Goal: Navigation & Orientation: Understand site structure

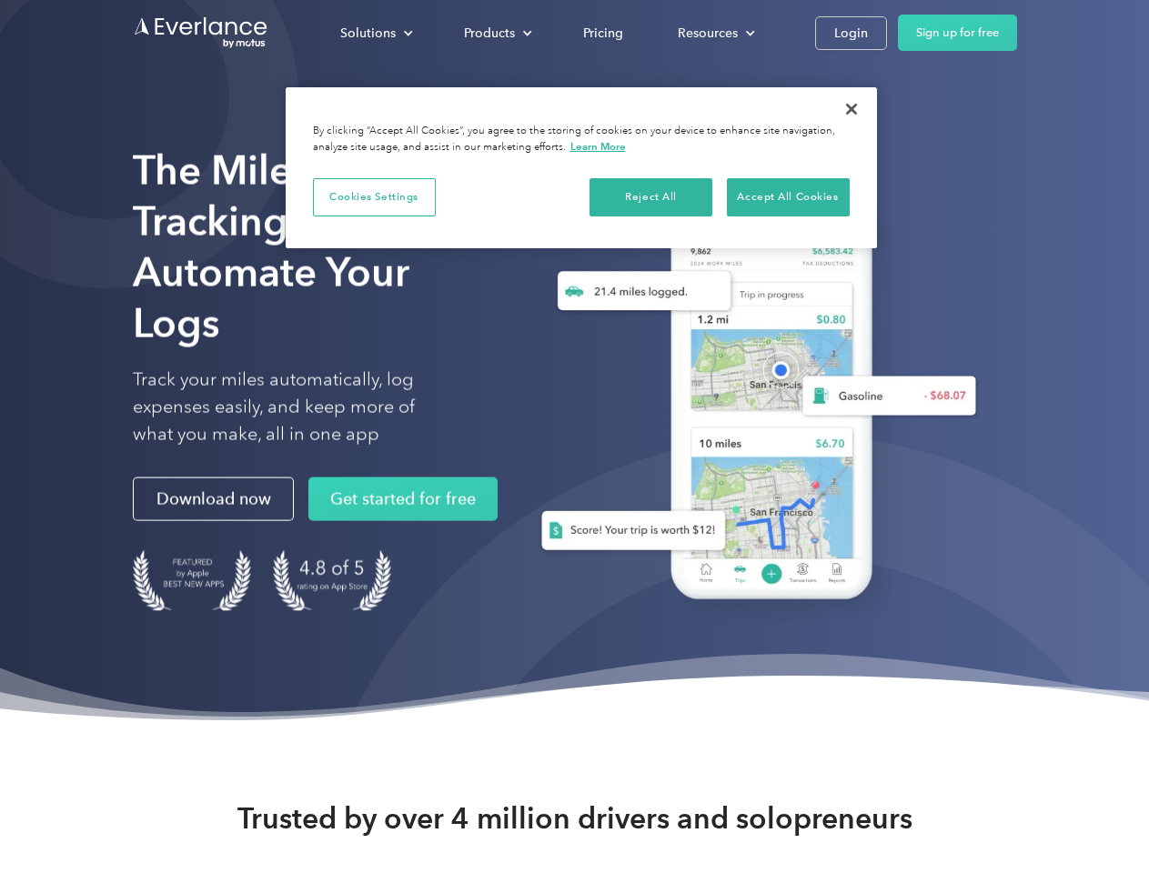
click at [376, 33] on div "Solutions" at bounding box center [367, 33] width 55 height 23
click at [496, 33] on div "Products" at bounding box center [489, 33] width 51 height 23
click at [714, 33] on div "Resources" at bounding box center [708, 33] width 60 height 23
click at [374, 196] on button "Cookies Settings" at bounding box center [374, 197] width 123 height 38
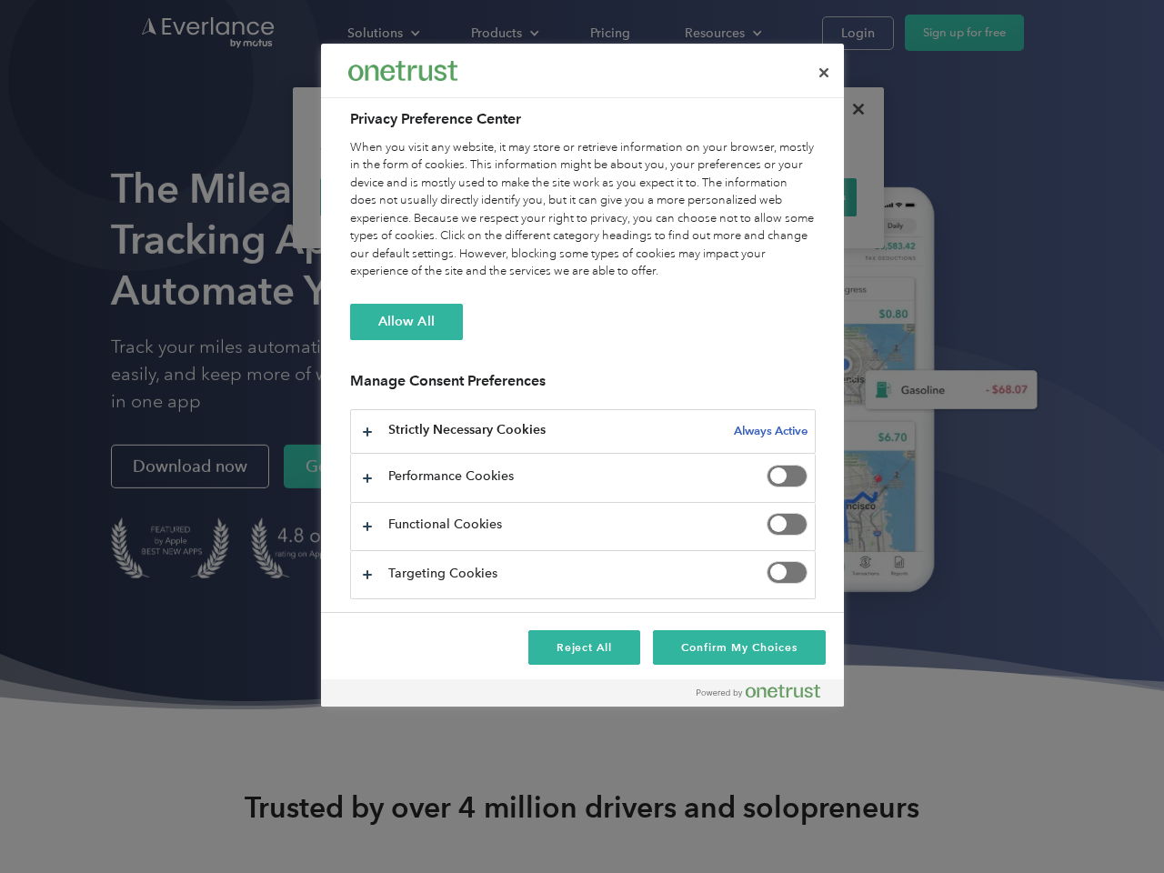
click at [651, 196] on div "When you visit any website, it may store or retrieve information on your browse…" at bounding box center [583, 210] width 466 height 142
click at [788, 196] on div "When you visit any website, it may store or retrieve information on your browse…" at bounding box center [583, 210] width 466 height 142
click at [851, 109] on div at bounding box center [582, 436] width 1164 height 873
